Goal: Find specific page/section: Find contact information

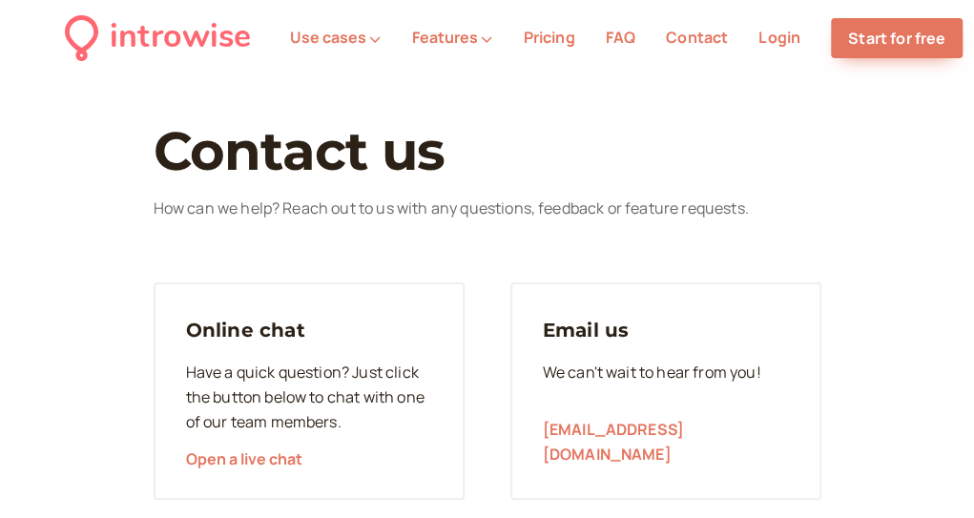
click at [704, 31] on link "Contact" at bounding box center [697, 37] width 62 height 21
click at [706, 38] on link "Contact" at bounding box center [697, 37] width 62 height 21
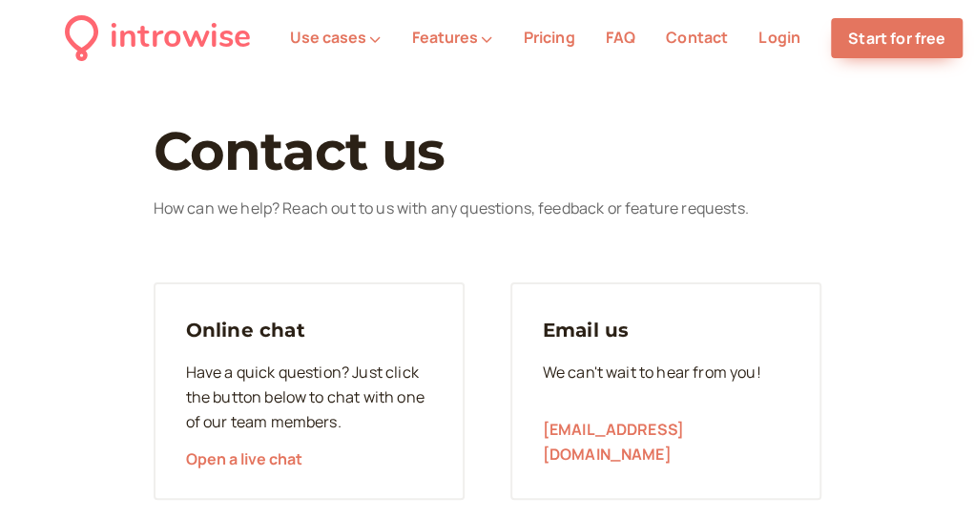
click at [706, 38] on link "Contact" at bounding box center [697, 37] width 62 height 21
click at [671, 45] on link "Contact" at bounding box center [697, 37] width 62 height 21
click at [671, 36] on link "Contact" at bounding box center [697, 37] width 62 height 21
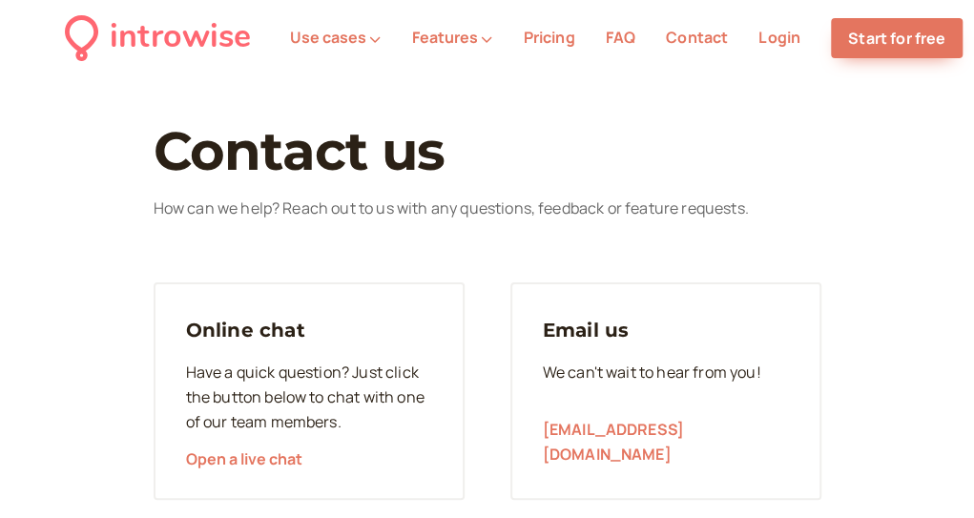
click at [691, 41] on link "Contact" at bounding box center [697, 37] width 62 height 21
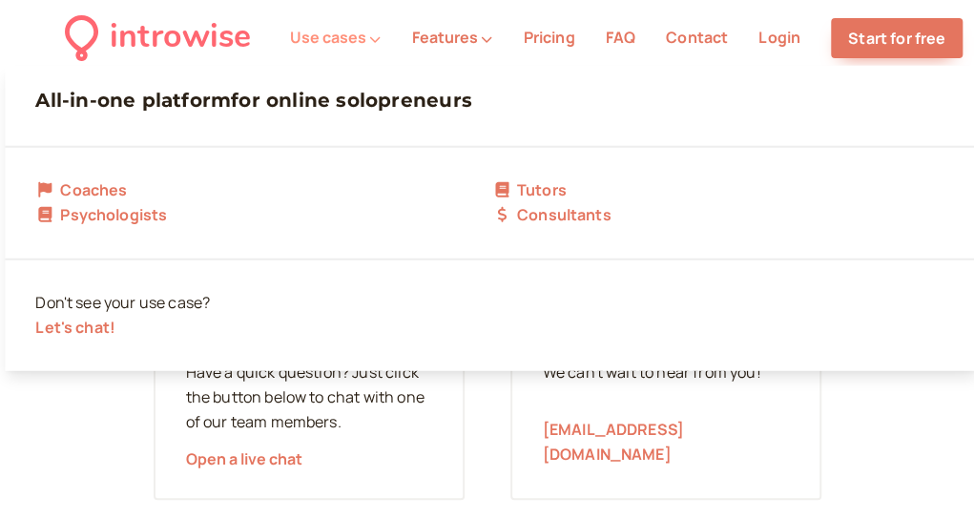
click at [369, 39] on icon at bounding box center [374, 38] width 11 height 11
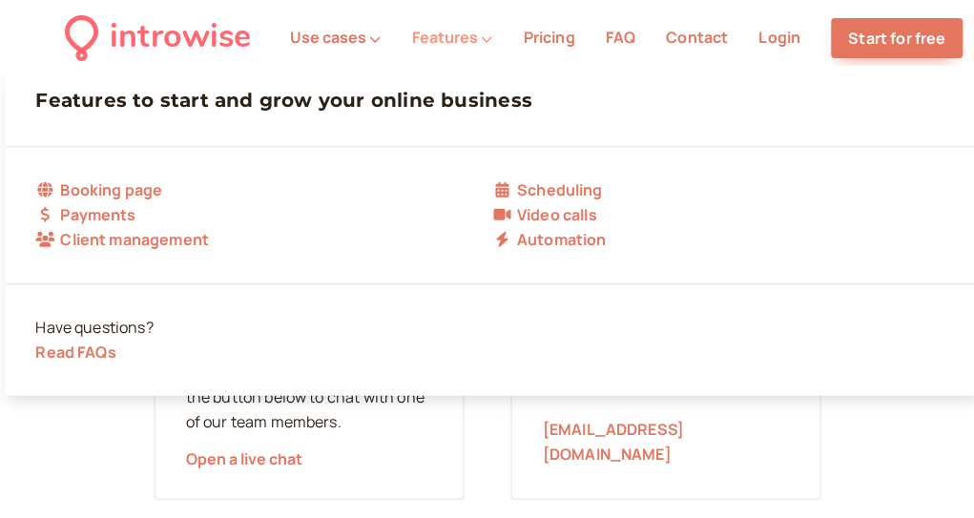
click at [477, 36] on button "Features" at bounding box center [451, 37] width 81 height 17
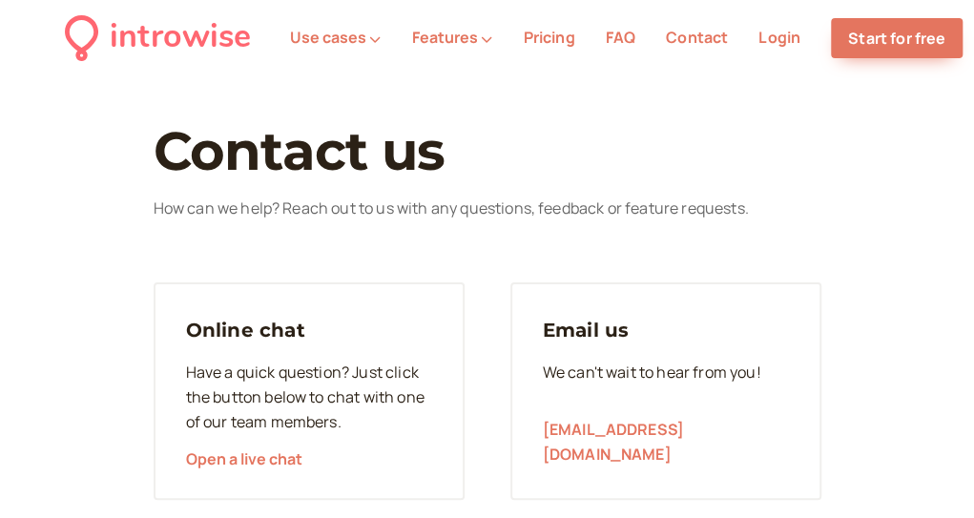
click at [565, 44] on link "Pricing" at bounding box center [548, 37] width 51 height 21
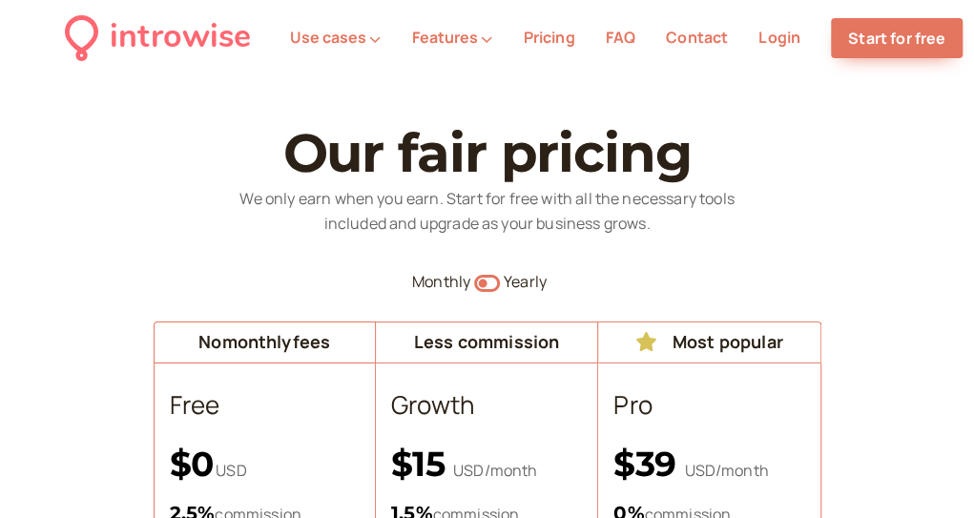
click at [565, 44] on link "Pricing" at bounding box center [548, 37] width 51 height 21
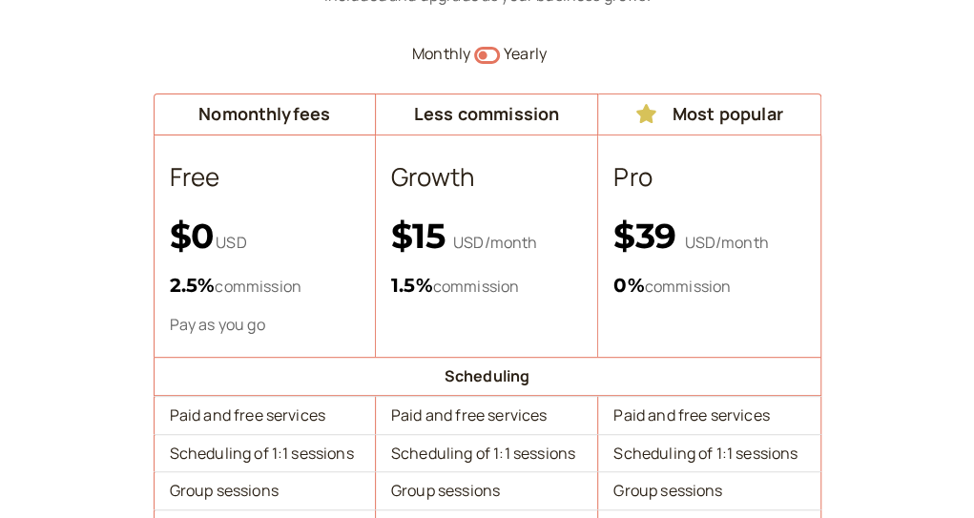
scroll to position [229, 0]
